Goal: Task Accomplishment & Management: Manage account settings

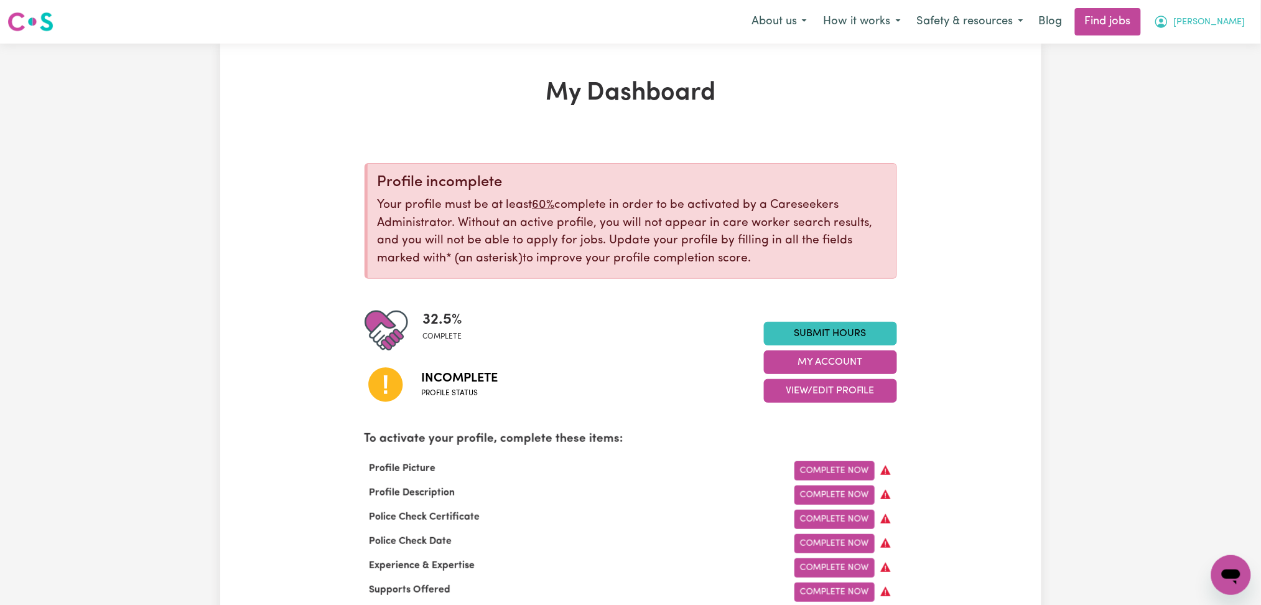
click at [1252, 30] on button "[PERSON_NAME]" at bounding box center [1200, 22] width 108 height 26
click at [1218, 103] on link "Logout" at bounding box center [1203, 95] width 98 height 24
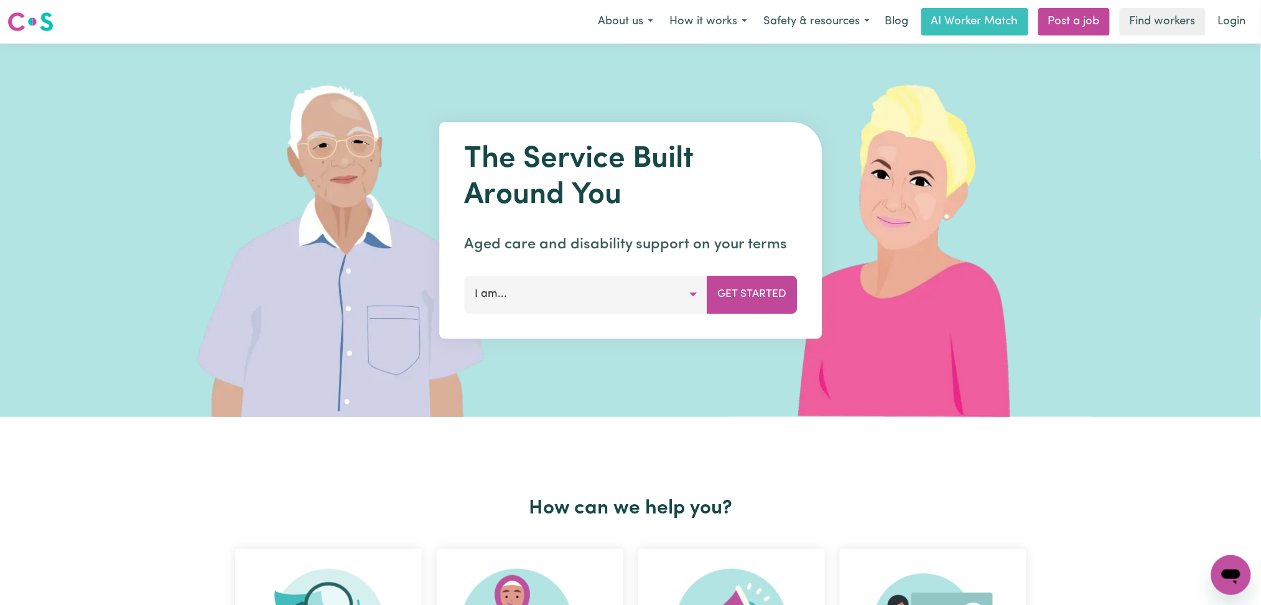
click at [1248, 14] on link "Login" at bounding box center [1231, 21] width 43 height 27
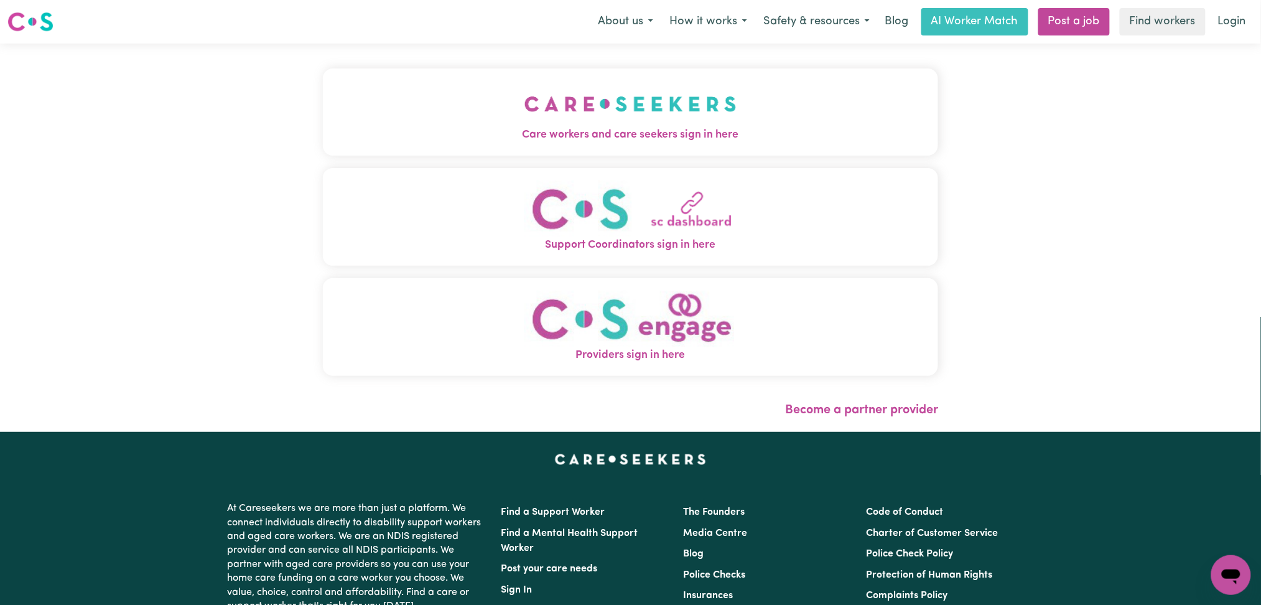
click at [524, 123] on img "Care workers and care seekers sign in here" at bounding box center [630, 104] width 212 height 46
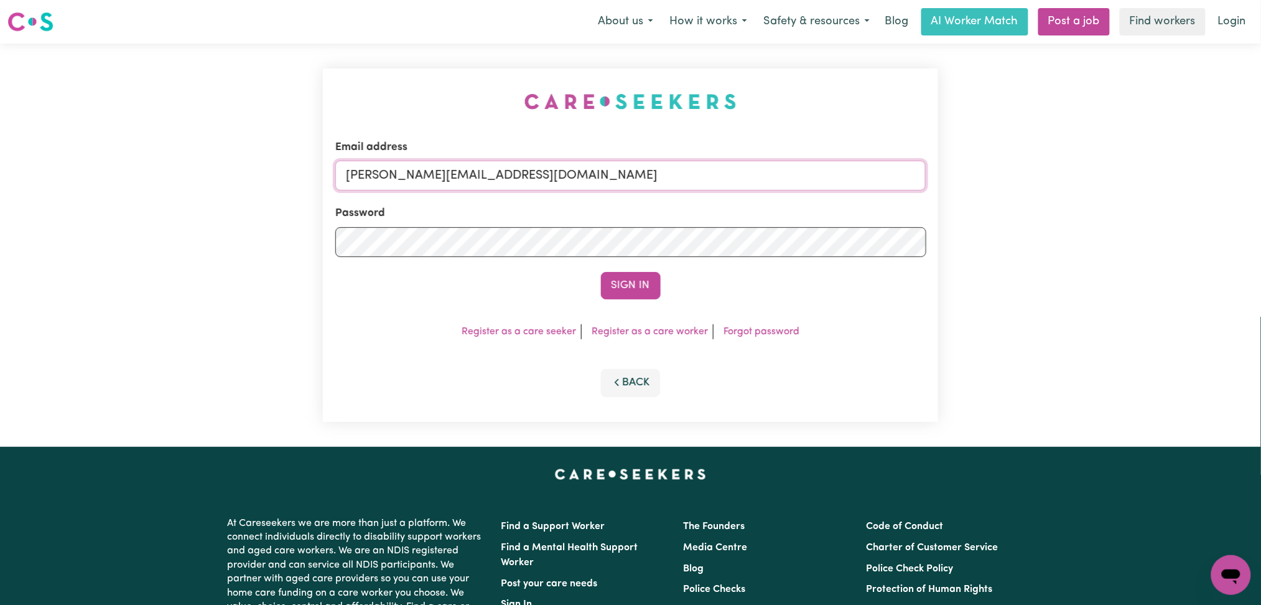
click at [539, 169] on input "[PERSON_NAME][EMAIL_ADDRESS][DOMAIN_NAME]" at bounding box center [630, 175] width 591 height 30
click at [409, 177] on input "[PERSON_NAME][EMAIL_ADDRESS][DOMAIN_NAME]" at bounding box center [630, 175] width 591 height 30
drag, startPoint x: 412, startPoint y: 167, endPoint x: 697, endPoint y: 167, distance: 285.5
click at [697, 167] on input "Superuser~[EMAIL_ADDRESS][DOMAIN_NAME]" at bounding box center [630, 175] width 591 height 30
type input "Superuser~[EMAIL_ADDRESS][DOMAIN_NAME]"
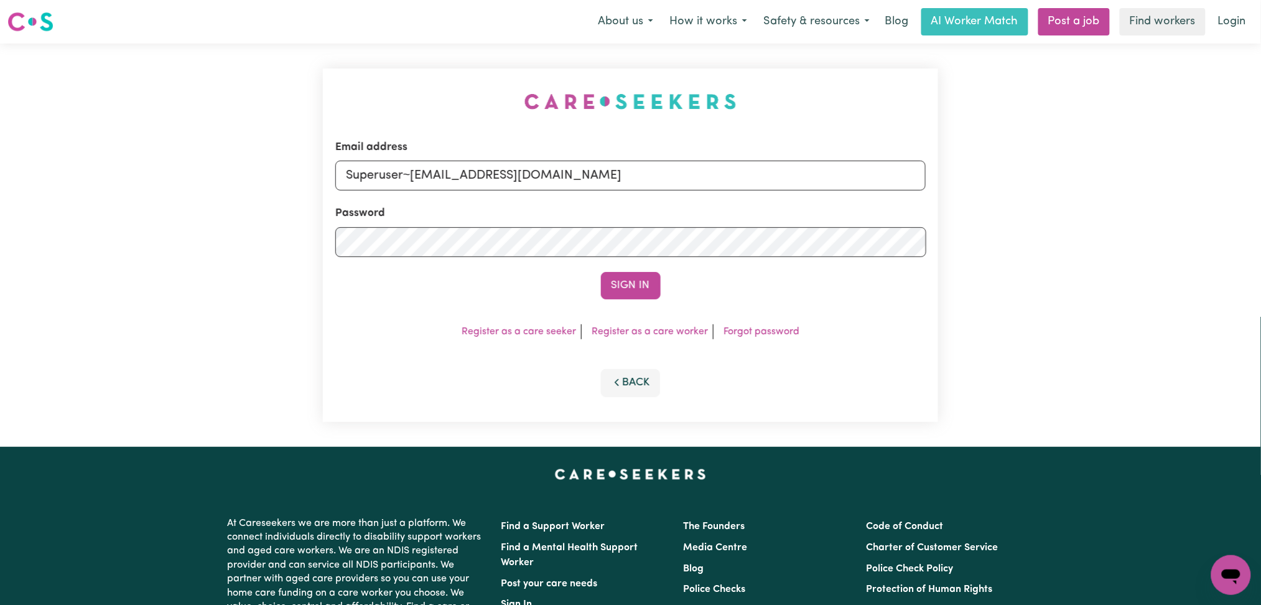
drag, startPoint x: 613, startPoint y: 288, endPoint x: 863, endPoint y: 193, distance: 267.9
click at [615, 288] on button "Sign In" at bounding box center [631, 285] width 60 height 27
